Goal: Task Accomplishment & Management: Use online tool/utility

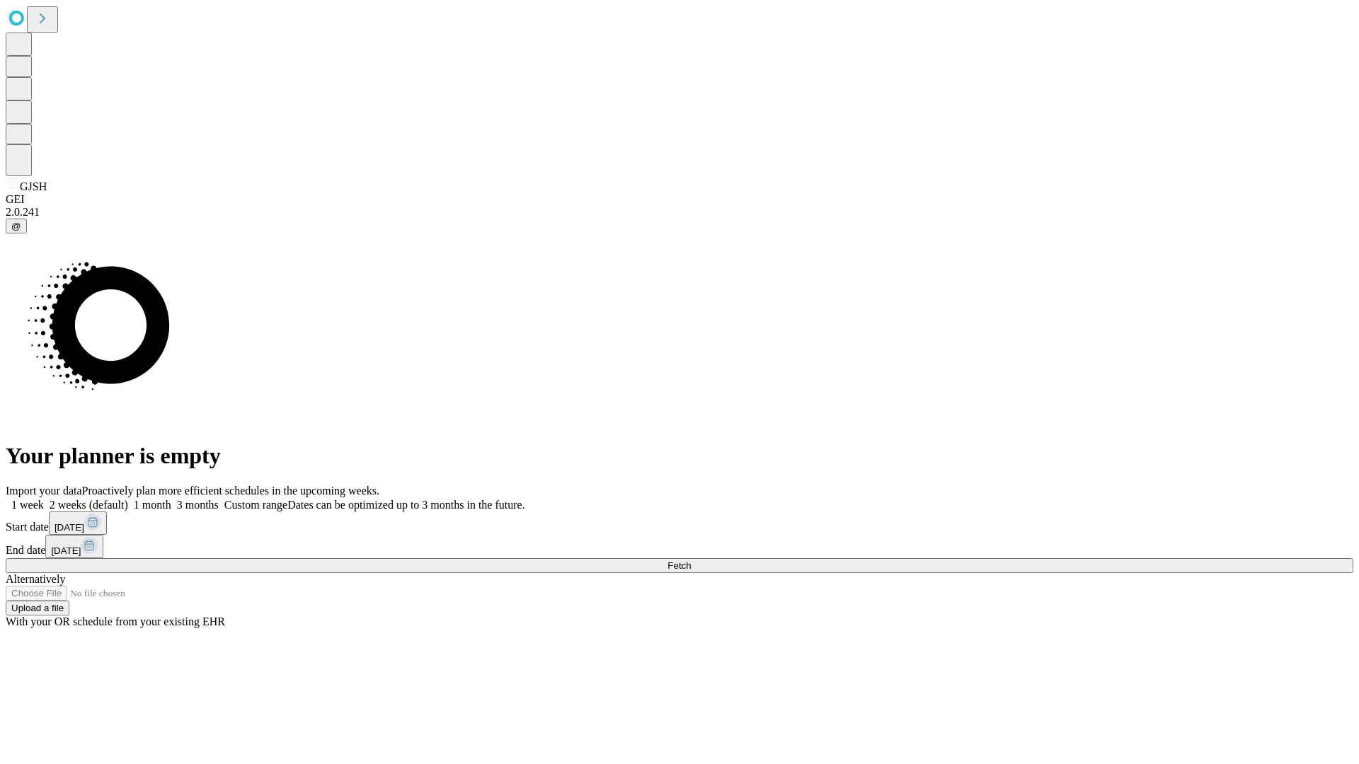
click at [691, 561] on span "Fetch" at bounding box center [678, 566] width 23 height 11
